Goal: Task Accomplishment & Management: Manage account settings

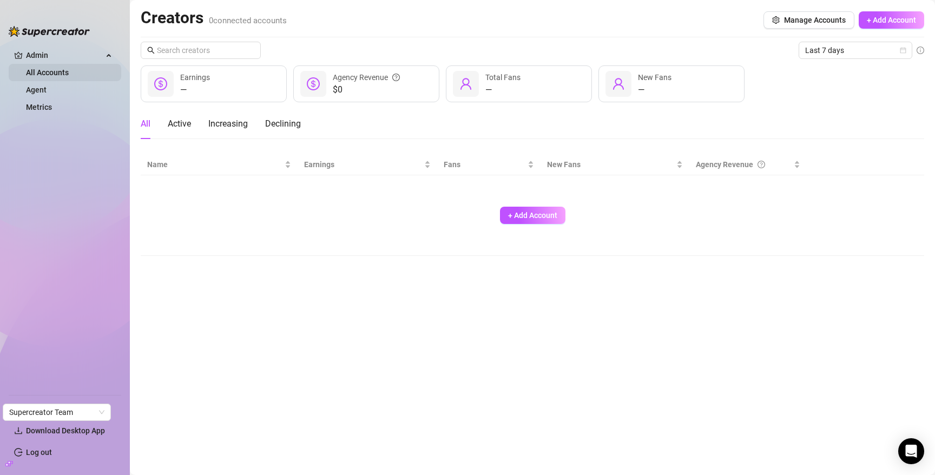
click at [52, 72] on link "All Accounts" at bounding box center [47, 72] width 43 height 9
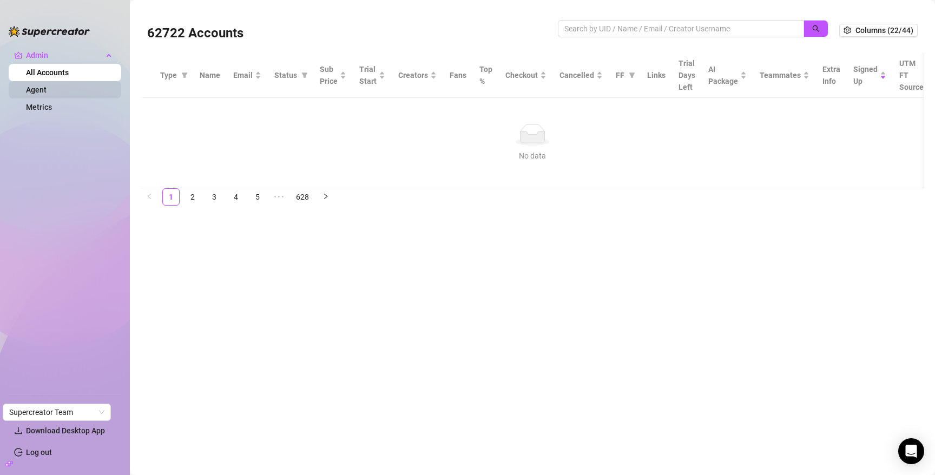
drag, startPoint x: 44, startPoint y: 88, endPoint x: 65, endPoint y: 94, distance: 22.4
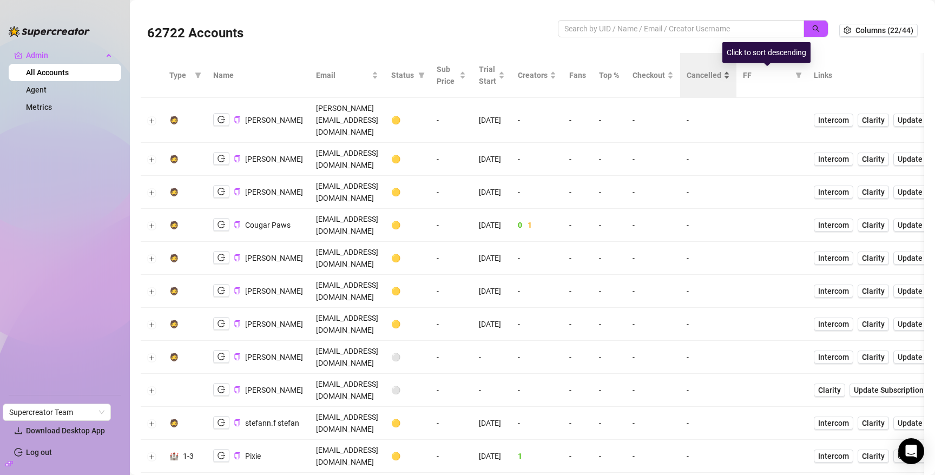
click at [721, 76] on span "Cancelled" at bounding box center [703, 75] width 35 height 12
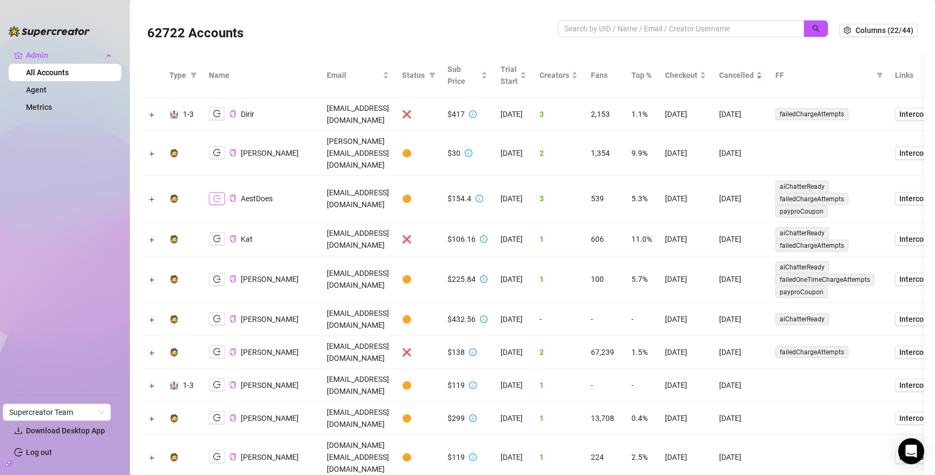
click at [216, 195] on icon "logout" at bounding box center [217, 199] width 8 height 8
click at [43, 86] on link "Agent" at bounding box center [36, 89] width 21 height 9
click at [618, 28] on input "search" at bounding box center [676, 29] width 224 height 12
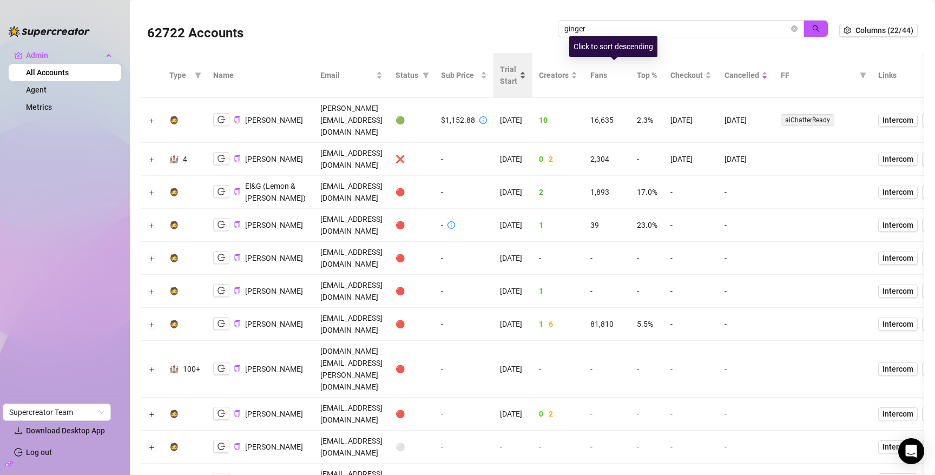
click at [517, 74] on span "Trial Start" at bounding box center [508, 75] width 17 height 24
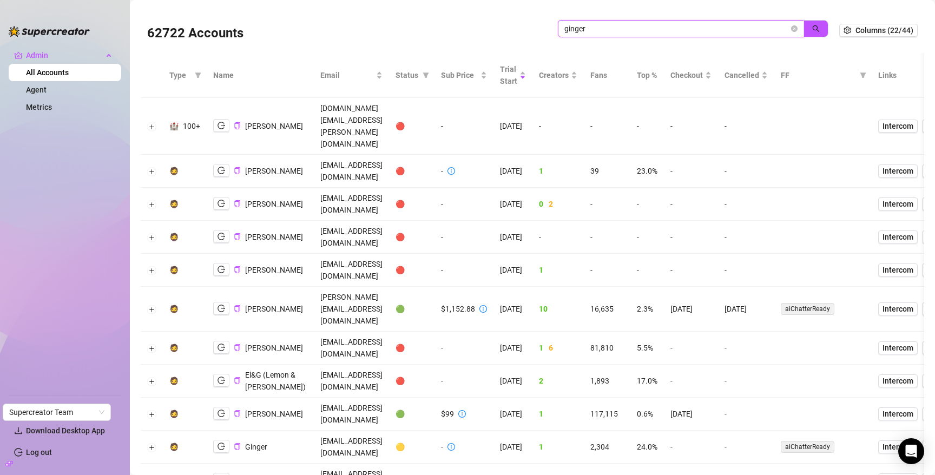
click at [627, 28] on input "ginger" at bounding box center [676, 29] width 224 height 12
paste input "hotcakes"
click at [814, 26] on button "button" at bounding box center [815, 28] width 25 height 17
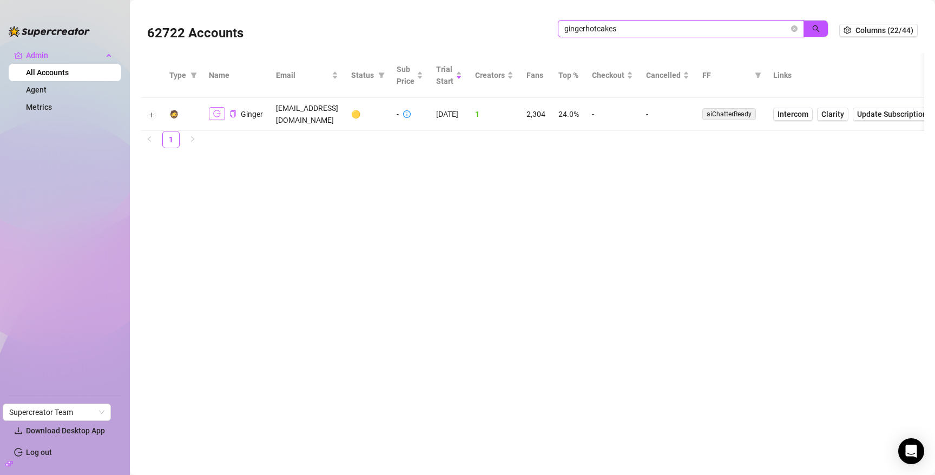
type input "gingerhotcakes"
click at [217, 110] on icon "logout" at bounding box center [217, 113] width 8 height 7
click at [155, 110] on button "Expand row" at bounding box center [152, 114] width 9 height 9
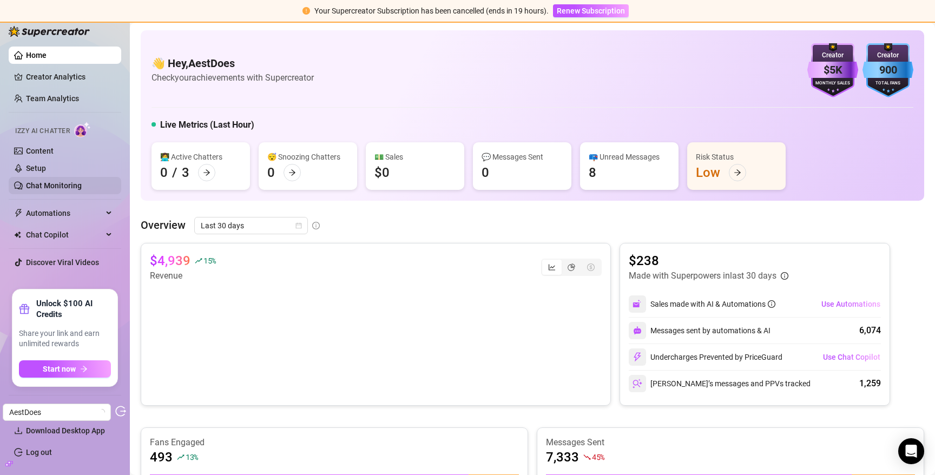
click at [56, 190] on link "Chat Monitoring" at bounding box center [54, 185] width 56 height 9
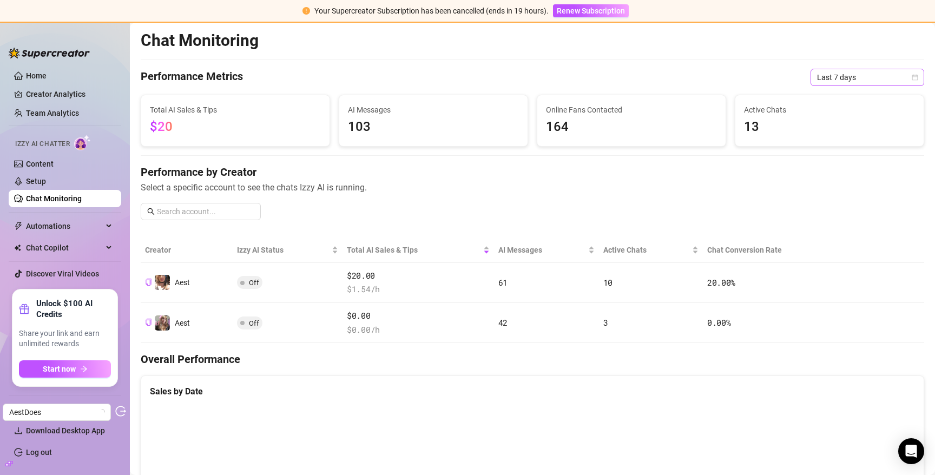
click at [817, 76] on span "Last 7 days" at bounding box center [867, 77] width 101 height 16
click at [838, 148] on div "Last 90 days" at bounding box center [859, 151] width 96 height 12
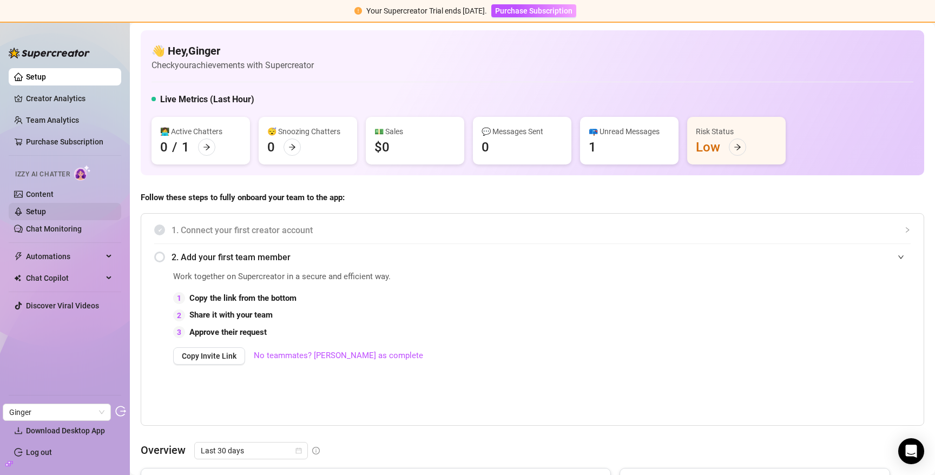
click at [46, 210] on link "Setup" at bounding box center [36, 211] width 20 height 9
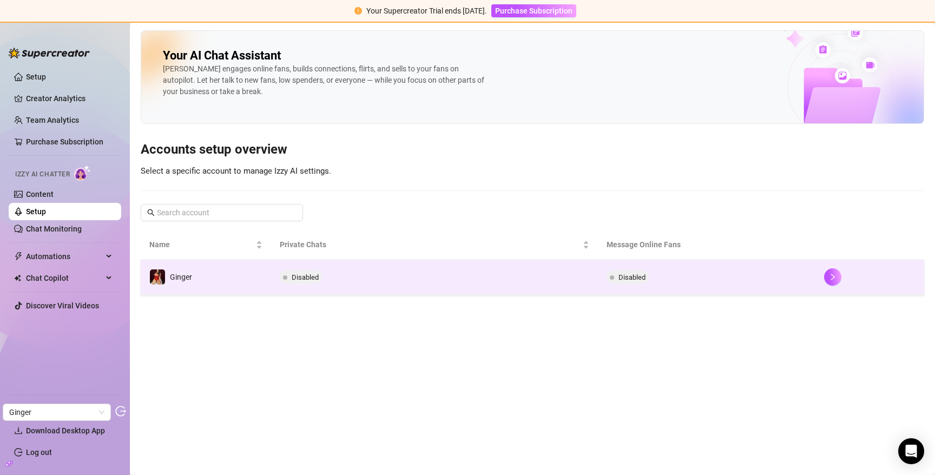
click at [250, 270] on td "Ginger" at bounding box center [206, 277] width 130 height 35
